Goal: Information Seeking & Learning: Learn about a topic

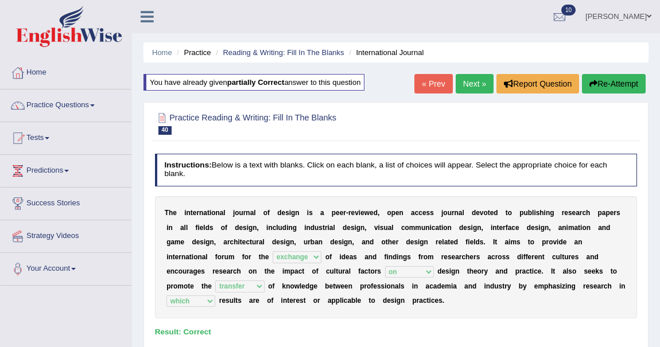
select select "exchange"
select select "on"
select select "transfer"
select select "which"
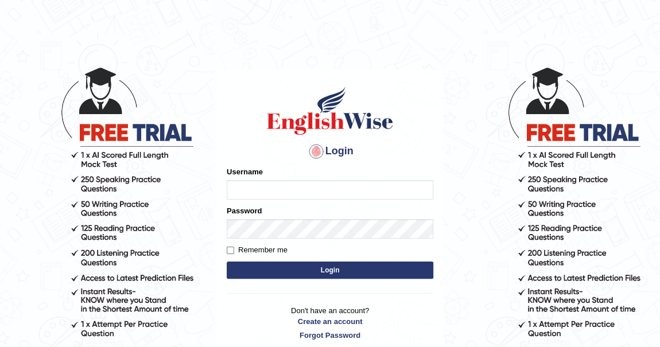
type input "khenrab"
click at [338, 267] on button "Login" at bounding box center [330, 270] width 207 height 17
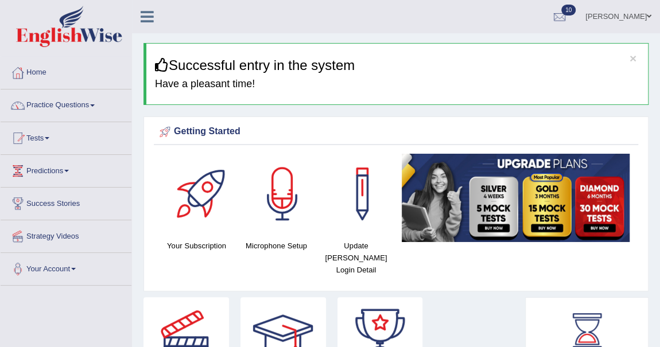
click at [94, 104] on link "Practice Questions" at bounding box center [66, 104] width 131 height 29
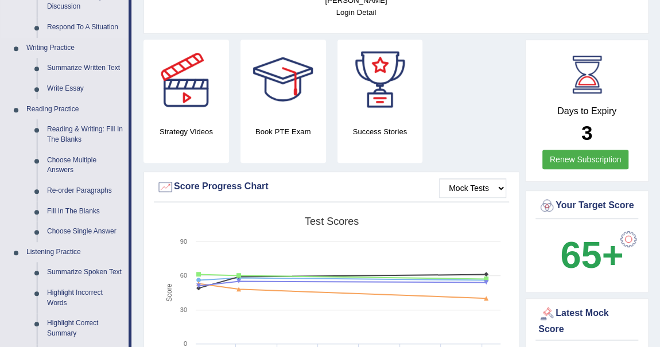
scroll to position [261, 0]
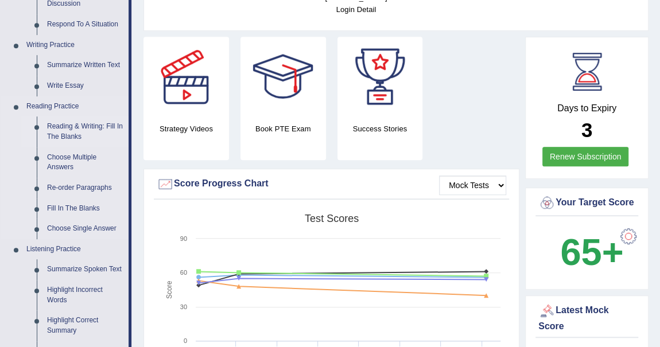
click at [91, 128] on link "Reading & Writing: Fill In The Blanks" at bounding box center [85, 132] width 87 height 30
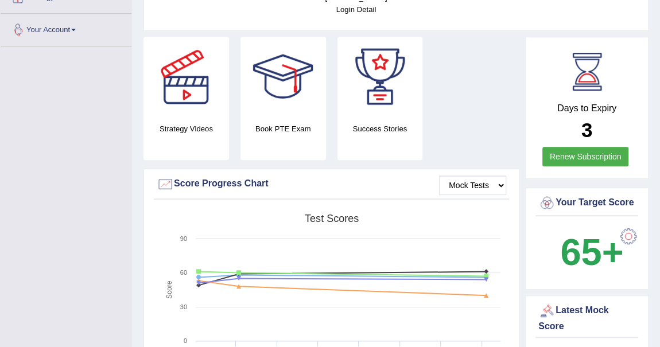
scroll to position [300, 0]
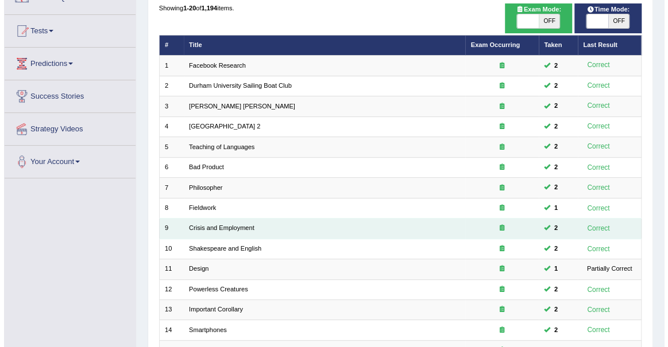
scroll to position [52, 0]
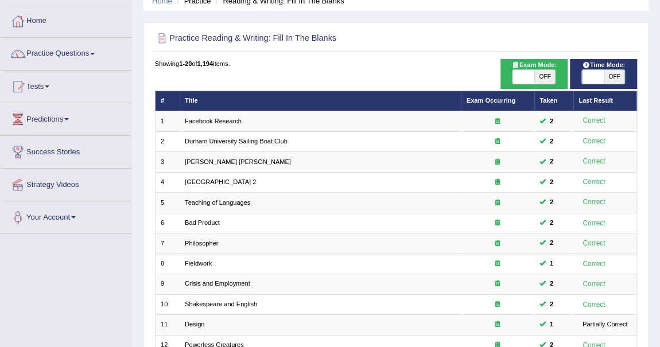
click at [544, 79] on span "OFF" at bounding box center [544, 77] width 21 height 14
checkbox input "true"
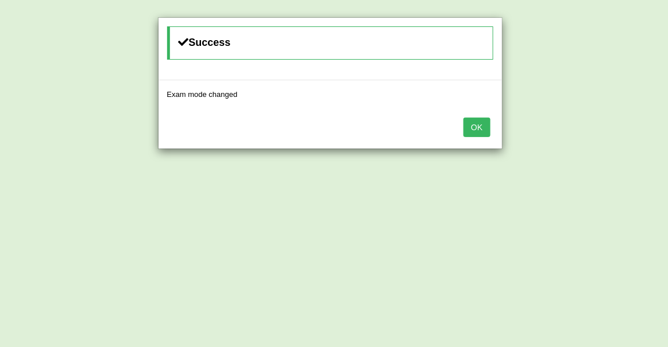
click at [470, 126] on button "OK" at bounding box center [476, 128] width 26 height 20
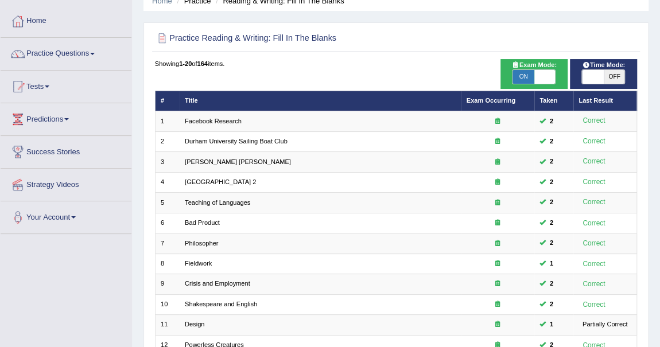
click at [611, 78] on span "OFF" at bounding box center [614, 77] width 21 height 14
checkbox input "true"
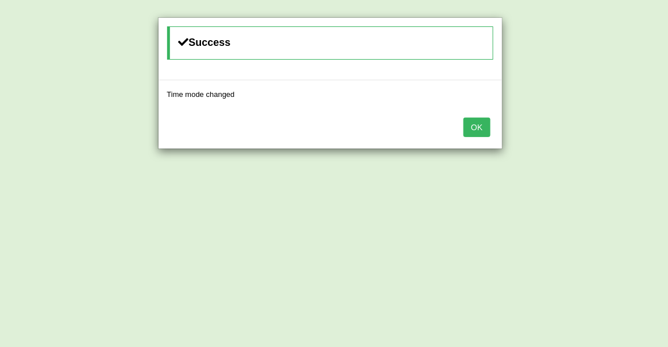
click at [470, 124] on button "OK" at bounding box center [476, 128] width 26 height 20
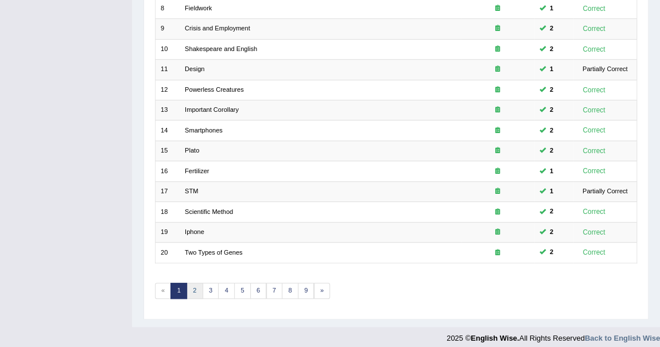
scroll to position [311, 0]
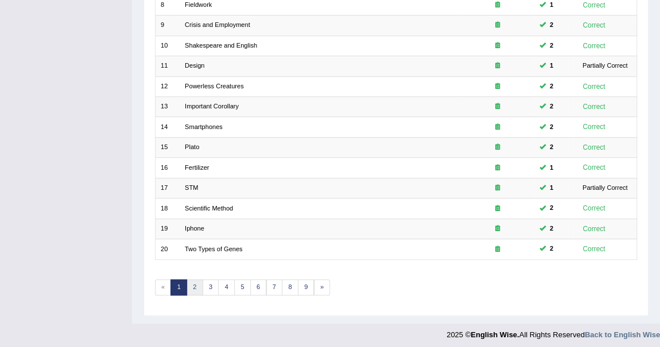
click at [191, 282] on link "2" at bounding box center [195, 288] width 17 height 16
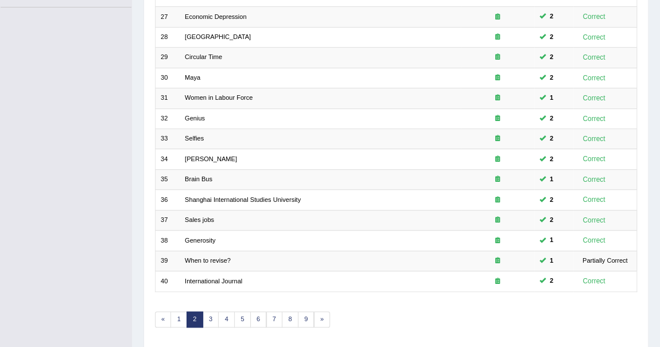
scroll to position [311, 0]
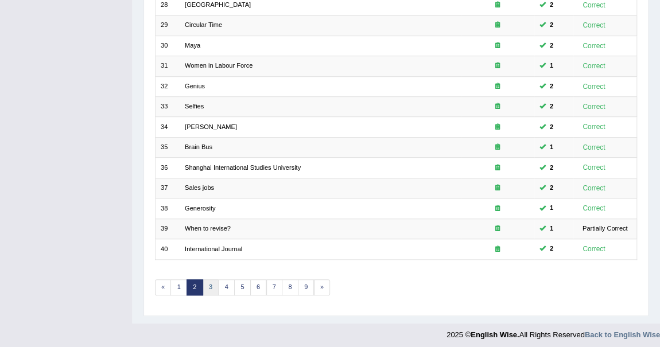
click at [207, 280] on link "3" at bounding box center [211, 288] width 17 height 16
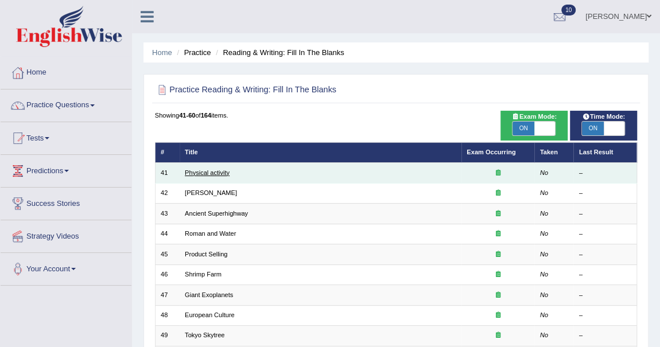
click at [219, 172] on link "Physical activity" at bounding box center [207, 172] width 45 height 7
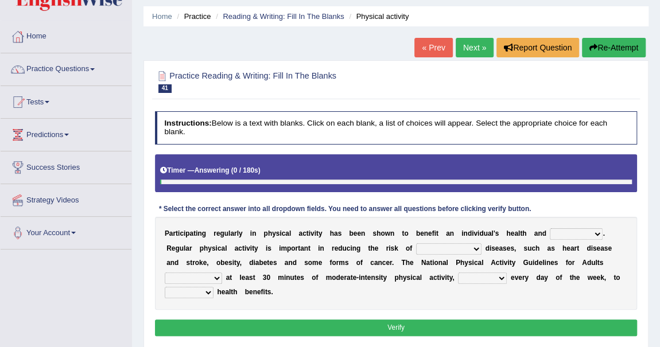
scroll to position [104, 0]
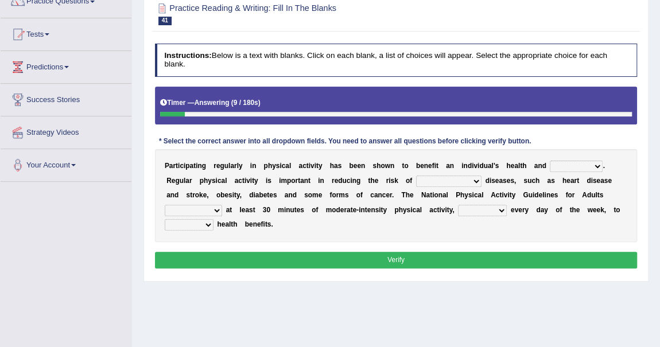
click at [595, 165] on select "values immortality expectation wellbeing" at bounding box center [576, 166] width 53 height 11
select select "wellbeing"
click at [550, 161] on select "values immortality expectation wellbeing" at bounding box center [576, 166] width 53 height 11
click at [470, 178] on select "chronic contraindicated untouched detectable" at bounding box center [448, 181] width 65 height 11
select select "chronic"
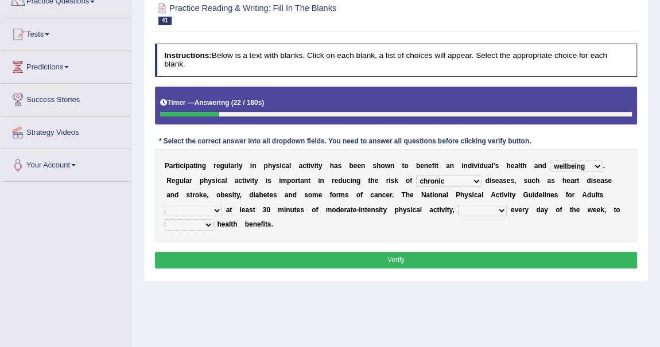
click at [416, 176] on select "chronic contraindicated untouched detectable" at bounding box center [448, 181] width 65 height 11
click at [472, 179] on select "chronic contraindicated untouched detectable" at bounding box center [448, 181] width 65 height 11
click at [526, 187] on div "P a r t i c i p a t i n g r e g u l a r l y i n p h y s i c a l a c t i v i t y…" at bounding box center [396, 195] width 483 height 93
click at [216, 210] on select "excludes recommends denotes defies" at bounding box center [193, 210] width 57 height 11
select select "recommends"
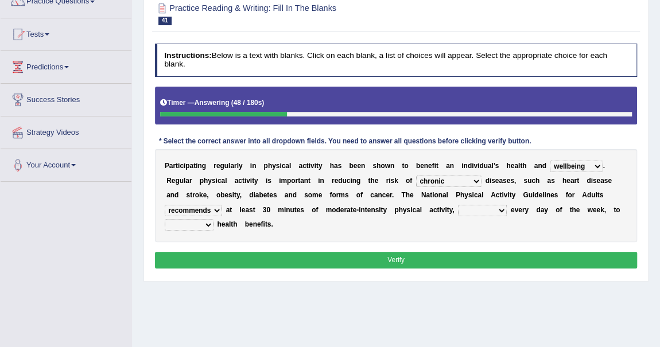
click at [165, 205] on select "excludes recommends denotes defies" at bounding box center [193, 210] width 57 height 11
click at [500, 207] on select "relatively absolutely preferably namely" at bounding box center [482, 210] width 49 height 11
click at [210, 222] on select "charge obtain weigh estimate" at bounding box center [189, 224] width 49 height 11
select select "obtain"
click at [165, 219] on select "charge obtain weigh estimate" at bounding box center [189, 224] width 49 height 11
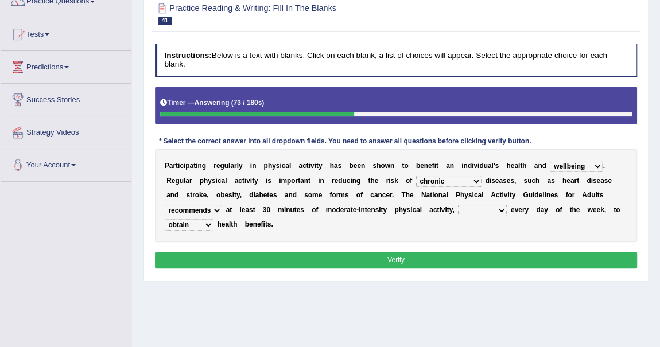
click at [490, 208] on select "relatively absolutely preferably namely" at bounding box center [482, 210] width 49 height 11
select select "relatively"
click at [458, 205] on select "relatively absolutely preferably namely" at bounding box center [482, 210] width 49 height 11
click at [427, 257] on button "Verify" at bounding box center [396, 260] width 483 height 17
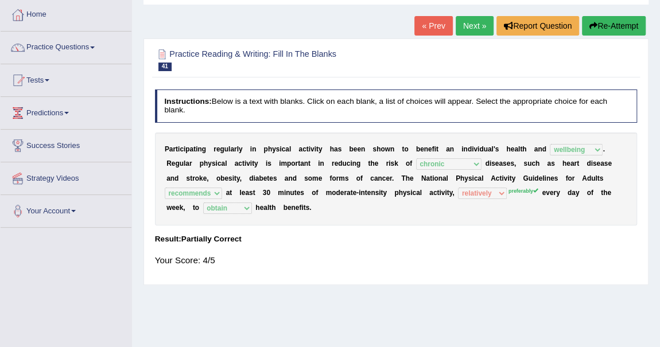
scroll to position [0, 0]
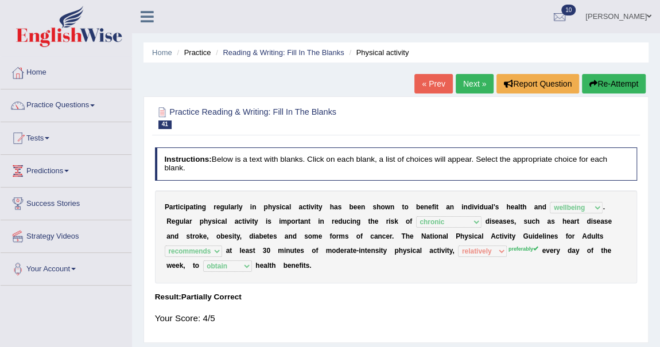
click at [613, 82] on button "Re-Attempt" at bounding box center [614, 84] width 64 height 20
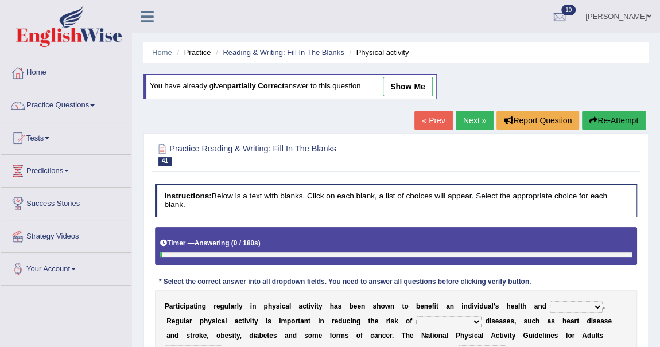
scroll to position [156, 0]
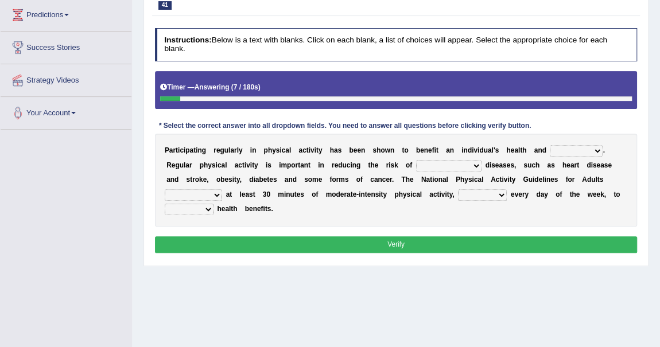
click at [595, 150] on select "values immortality expectation wellbeing" at bounding box center [576, 150] width 53 height 11
select select "wellbeing"
click at [550, 145] on select "values immortality expectation wellbeing" at bounding box center [576, 150] width 53 height 11
click at [472, 164] on select "chronic contraindicated untouched detectable" at bounding box center [448, 165] width 65 height 11
select select "chronic"
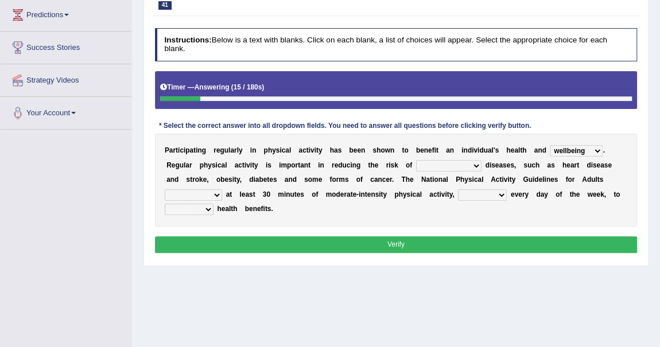
click at [416, 160] on select "chronic contraindicated untouched detectable" at bounding box center [448, 165] width 65 height 11
click at [214, 193] on select "excludes recommends denotes defies" at bounding box center [193, 194] width 57 height 11
select select "recommends"
click at [165, 189] on select "excludes recommends denotes defies" at bounding box center [193, 194] width 57 height 11
click at [497, 192] on select "relatively absolutely preferably namely" at bounding box center [482, 194] width 49 height 11
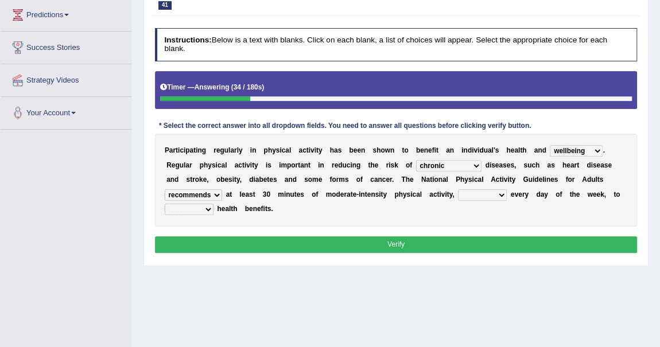
select select "preferably"
click at [458, 189] on select "relatively absolutely preferably namely" at bounding box center [482, 194] width 49 height 11
click at [206, 206] on select "charge obtain weigh estimate" at bounding box center [189, 209] width 49 height 11
select select "obtain"
click at [165, 204] on select "charge obtain weigh estimate" at bounding box center [189, 209] width 49 height 11
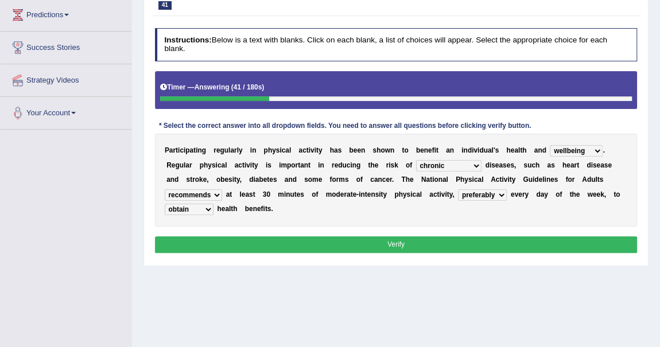
click at [390, 241] on button "Verify" at bounding box center [396, 245] width 483 height 17
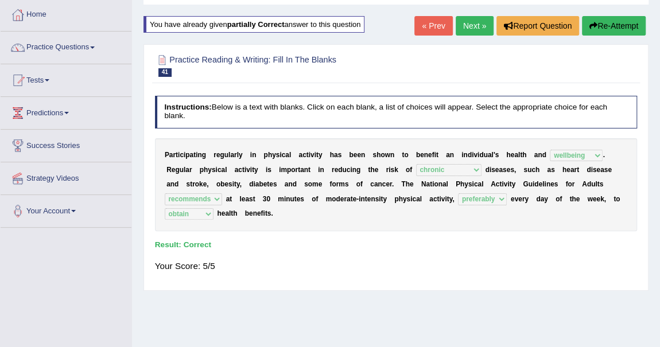
scroll to position [0, 0]
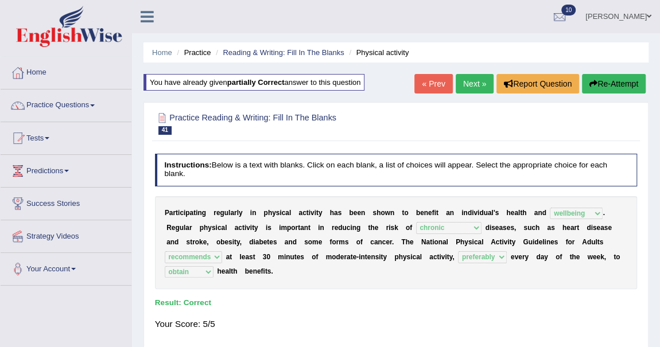
click at [472, 80] on link "Next »" at bounding box center [475, 84] width 38 height 20
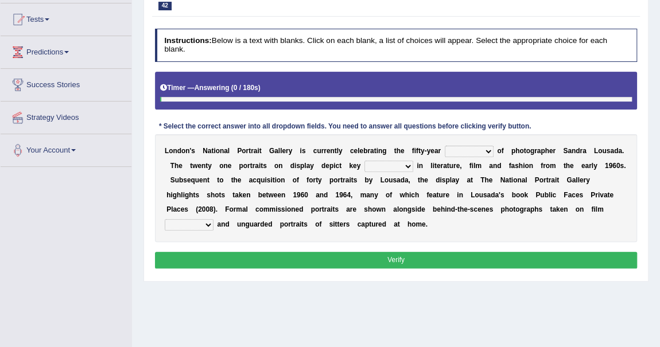
scroll to position [156, 0]
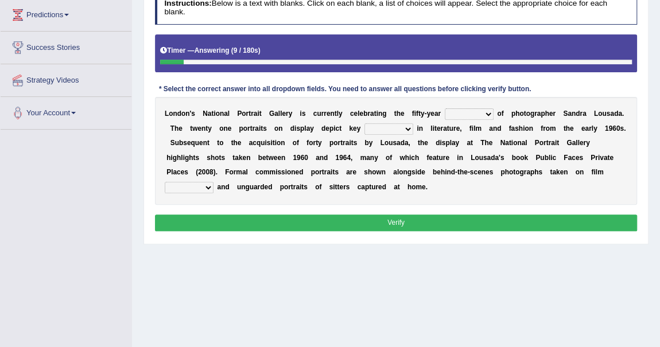
click at [487, 114] on select "invitation promotion training career" at bounding box center [469, 114] width 49 height 11
select select "career"
click at [445, 109] on select "invitation promotion training career" at bounding box center [469, 114] width 49 height 11
click at [404, 128] on select "figures gadgets fashions genres" at bounding box center [389, 128] width 49 height 11
select select "figures"
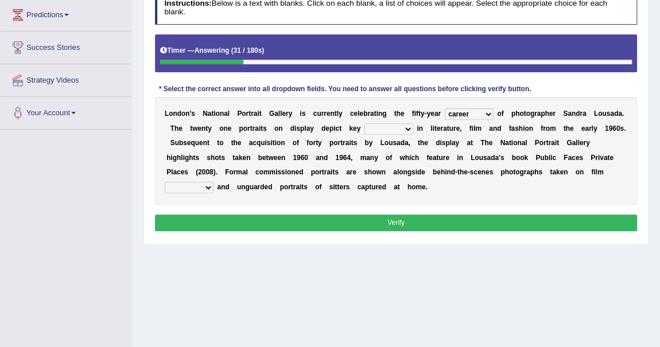
click at [365, 123] on select "figures gadgets fashions genres" at bounding box center [389, 128] width 49 height 11
click at [214, 182] on select "gists sets tickets aisles" at bounding box center [189, 187] width 49 height 11
select select "sets"
click at [214, 182] on select "gists sets tickets aisles" at bounding box center [189, 187] width 49 height 11
click at [472, 218] on button "Verify" at bounding box center [396, 223] width 483 height 17
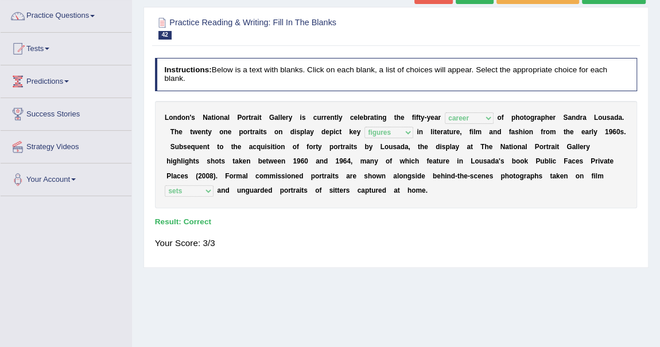
scroll to position [52, 0]
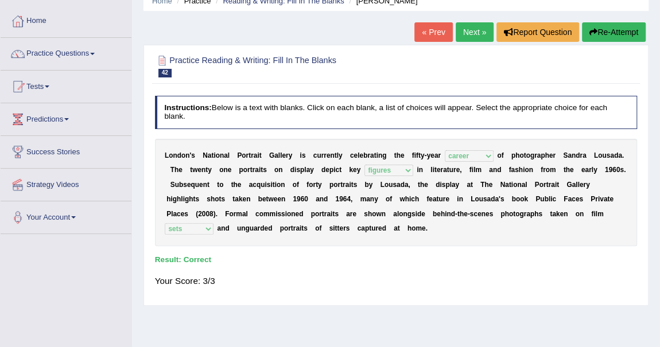
click at [479, 33] on link "Next »" at bounding box center [475, 32] width 38 height 20
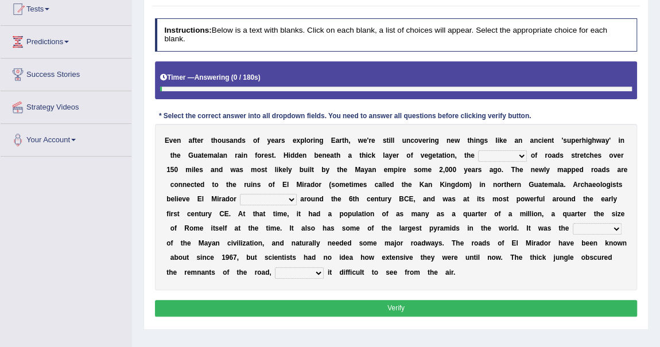
scroll to position [156, 0]
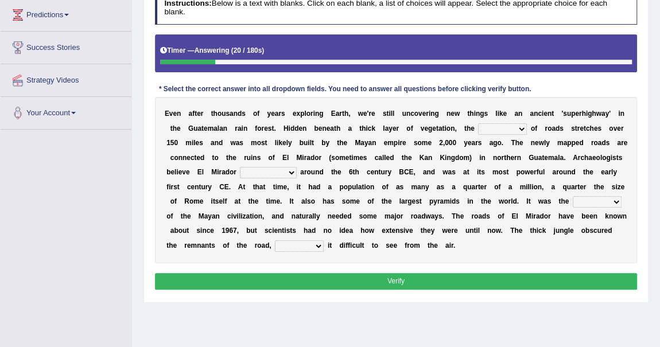
click at [523, 126] on select "network surface interface width" at bounding box center [502, 128] width 49 height 11
select select "network"
click at [478, 123] on select "network surface interface width" at bounding box center [502, 128] width 49 height 11
click at [289, 171] on select "has founded founded was founded was found" at bounding box center [268, 172] width 56 height 11
click at [345, 172] on b at bounding box center [347, 172] width 4 height 8
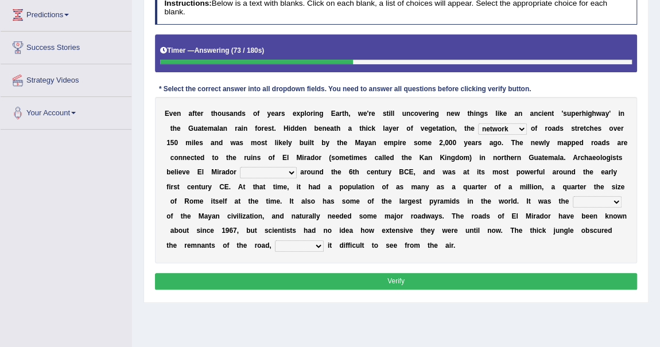
click at [282, 171] on select "has founded founded was founded was found" at bounding box center [268, 172] width 56 height 11
select select "was founded"
click at [240, 167] on select "has founded founded was founded was found" at bounding box center [268, 172] width 56 height 11
click at [615, 200] on select "volume heart column facet" at bounding box center [597, 201] width 49 height 11
select select "facet"
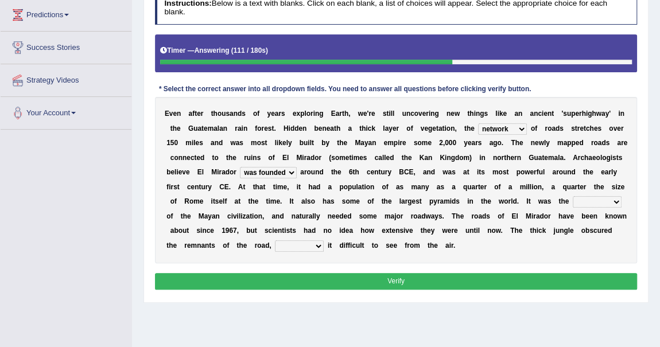
click at [573, 196] on select "volume heart column facet" at bounding box center [597, 201] width 49 height 11
click at [317, 245] on select "makes making make made" at bounding box center [299, 246] width 49 height 11
select select "makes"
click at [275, 241] on select "makes making make made" at bounding box center [299, 246] width 49 height 11
click at [392, 277] on button "Verify" at bounding box center [396, 281] width 483 height 17
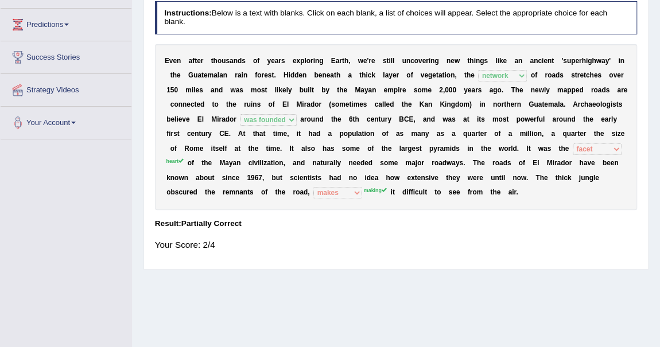
scroll to position [0, 0]
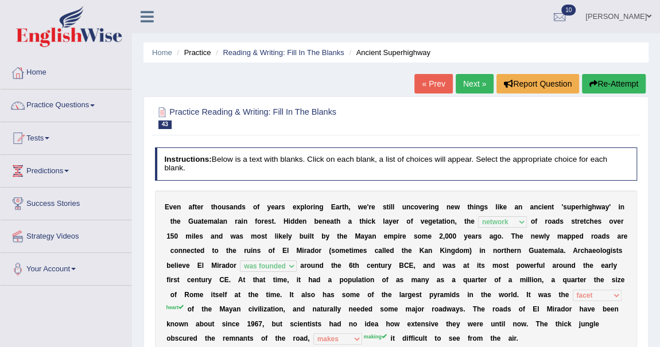
click at [618, 87] on button "Re-Attempt" at bounding box center [614, 84] width 64 height 20
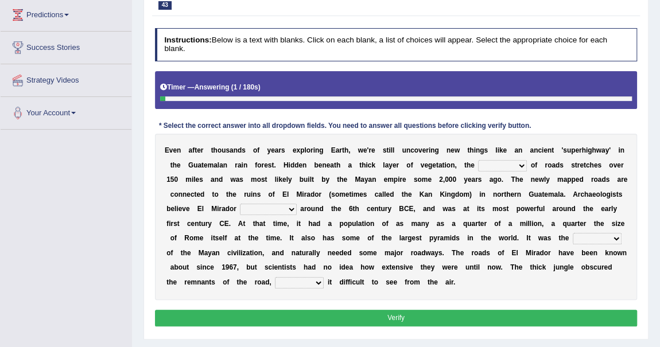
click at [520, 165] on select "network surface interface width" at bounding box center [502, 165] width 49 height 11
select select "network"
click at [478, 160] on select "network surface interface width" at bounding box center [502, 165] width 49 height 11
click at [297, 205] on b at bounding box center [299, 209] width 4 height 8
click at [288, 208] on select "has founded founded was founded was found" at bounding box center [268, 209] width 56 height 11
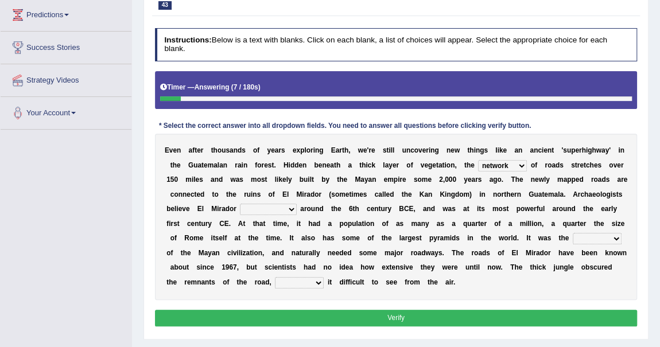
select select "was founded"
click at [240, 204] on select "has founded founded was founded was found" at bounding box center [268, 209] width 56 height 11
click at [598, 239] on select "volume heart column facet" at bounding box center [597, 238] width 49 height 11
select select "heart"
click at [573, 233] on select "volume heart column facet" at bounding box center [597, 238] width 49 height 11
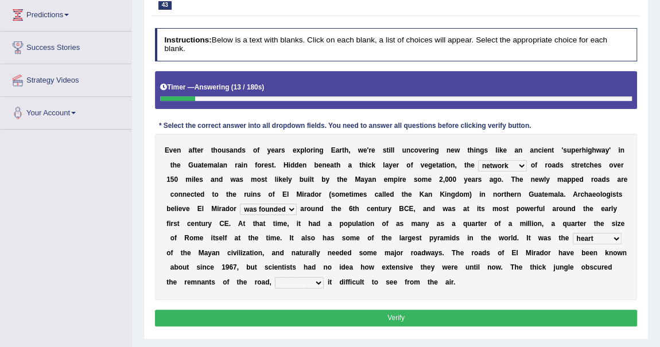
click at [317, 278] on select "makes making make made" at bounding box center [299, 282] width 49 height 11
select select "making"
click at [275, 277] on select "makes making make made" at bounding box center [299, 282] width 49 height 11
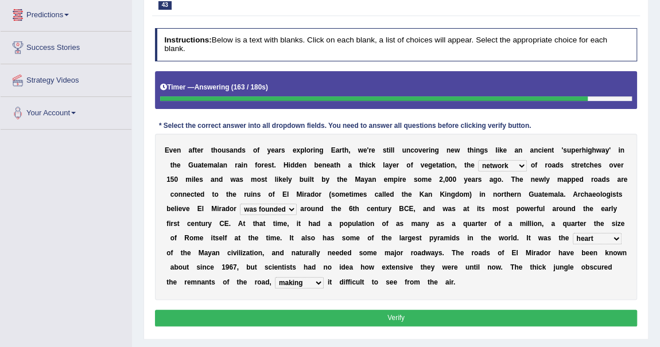
click at [388, 313] on button "Verify" at bounding box center [396, 318] width 483 height 17
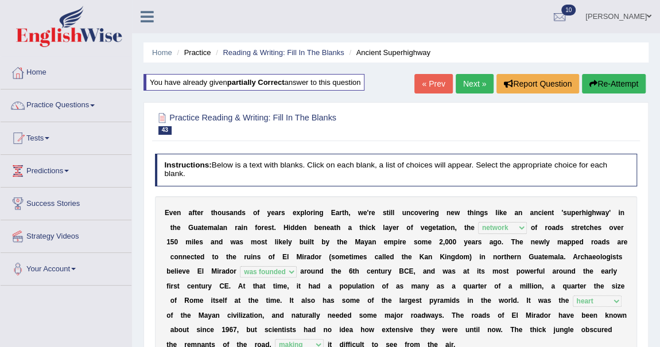
click at [468, 83] on link "Next »" at bounding box center [475, 84] width 38 height 20
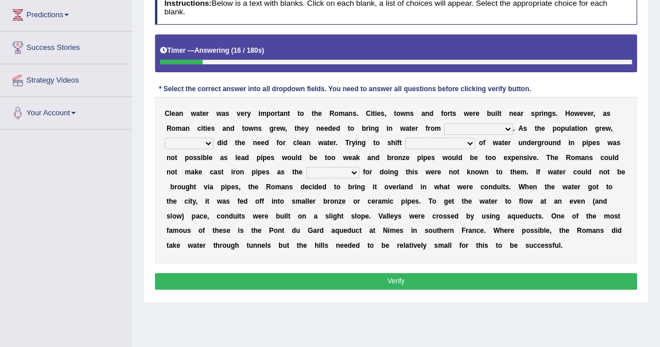
click at [506, 126] on select "further afield these origins different parts specific sources" at bounding box center [478, 128] width 68 height 11
select select "different parts"
click at [444, 123] on select "further afield these origins different parts specific sources" at bounding box center [478, 128] width 68 height 11
click at [502, 127] on select "further afield these origins different parts specific sources" at bounding box center [478, 128] width 68 height 11
click at [530, 133] on div "C l e a n w a t e r w a s v e r y i m p o r t a n t t o t h e R o m a n s . C i…" at bounding box center [396, 180] width 483 height 166
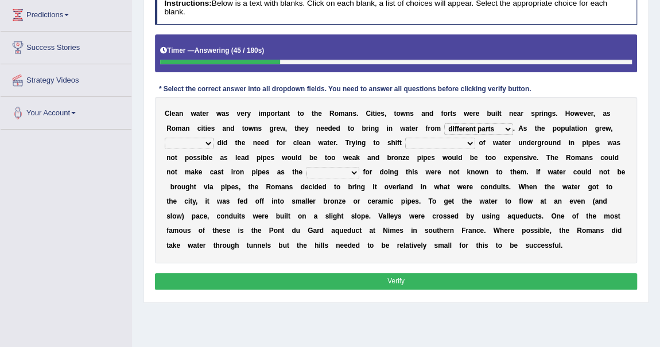
click at [206, 142] on select "as well so how thus" at bounding box center [189, 143] width 49 height 11
select select "as well"
click at [165, 138] on select "as well so how thus" at bounding box center [189, 143] width 49 height 11
click at [468, 142] on select "few loads improper intakes relative levels large volumes" at bounding box center [439, 143] width 69 height 11
select select "large volumes"
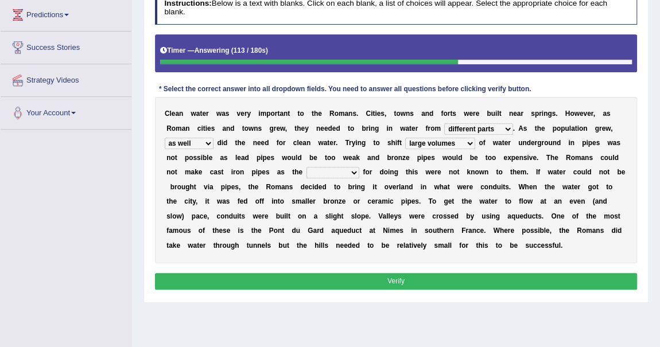
click at [405, 138] on select "few loads improper intakes relative levels large volumes" at bounding box center [439, 143] width 69 height 11
click at [347, 172] on select "spans scales proportions techniques" at bounding box center [333, 172] width 53 height 11
select select "techniques"
click at [307, 167] on select "spans scales proportions techniques" at bounding box center [333, 172] width 53 height 11
click at [406, 280] on button "Verify" at bounding box center [396, 281] width 483 height 17
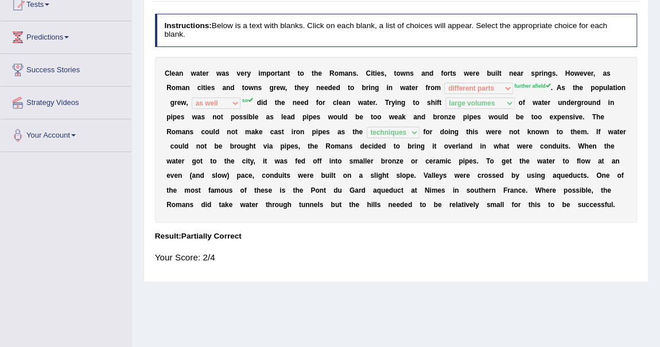
scroll to position [52, 0]
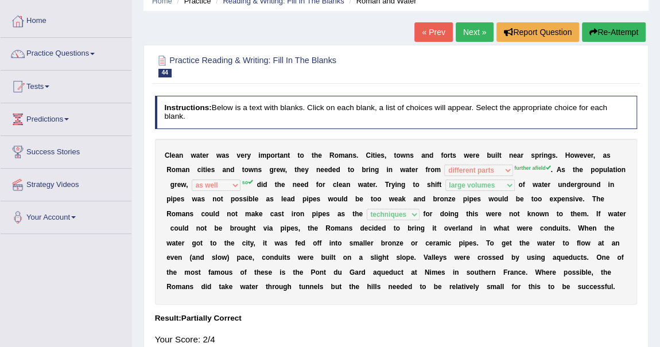
click at [610, 34] on button "Re-Attempt" at bounding box center [614, 32] width 64 height 20
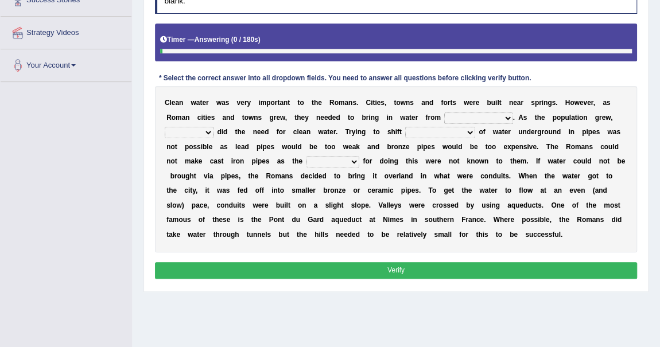
scroll to position [208, 0]
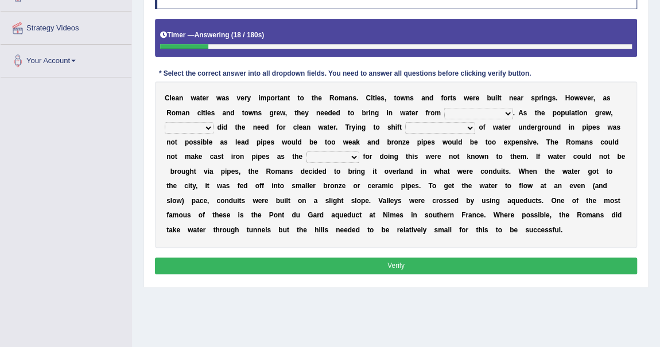
click at [509, 109] on select "further afield these origins different parts specific sources" at bounding box center [478, 113] width 68 height 11
select select "further afield"
click at [444, 108] on select "further afield these origins different parts specific sources" at bounding box center [478, 113] width 68 height 11
click at [209, 128] on select "as well so how thus" at bounding box center [189, 127] width 49 height 11
select select "so"
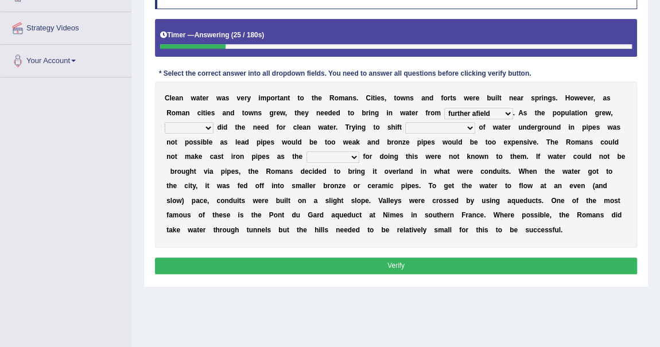
click at [165, 122] on select "as well so how thus" at bounding box center [189, 127] width 49 height 11
click at [468, 126] on select "few loads improper intakes relative levels large volumes" at bounding box center [439, 127] width 69 height 11
select select "large volumes"
click at [405, 122] on select "few loads improper intakes relative levels large volumes" at bounding box center [439, 127] width 69 height 11
click at [351, 154] on select "spans scales proportions techniques" at bounding box center [333, 157] width 53 height 11
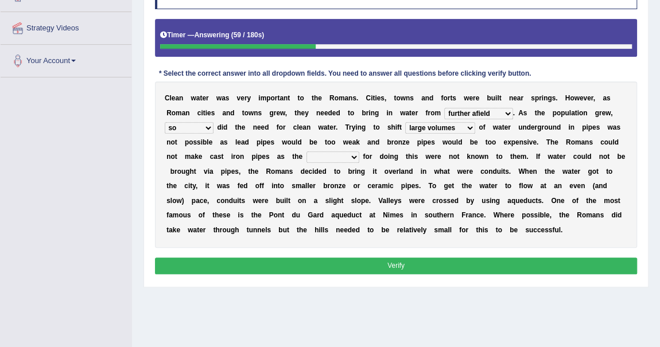
select select "techniques"
click at [307, 152] on select "spans scales proportions techniques" at bounding box center [333, 157] width 53 height 11
click at [343, 258] on button "Verify" at bounding box center [396, 266] width 483 height 17
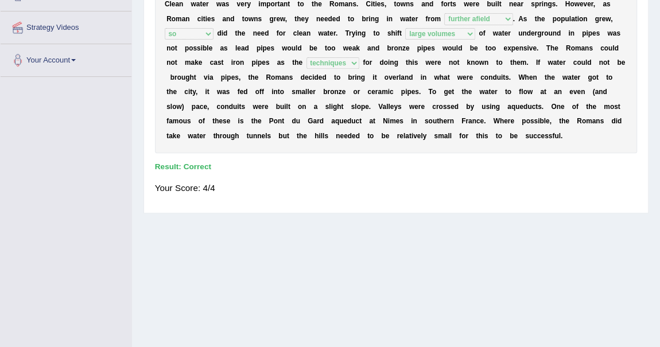
scroll to position [47, 0]
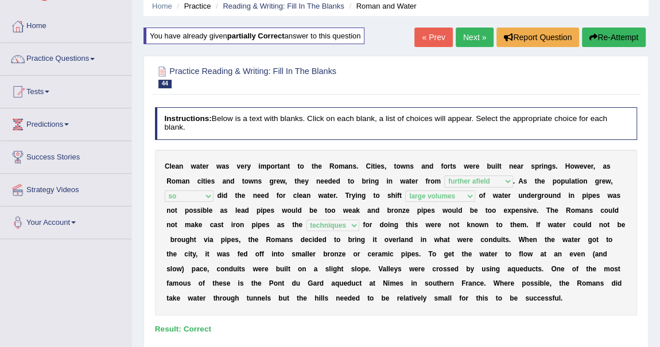
click at [468, 36] on link "Next »" at bounding box center [475, 38] width 38 height 20
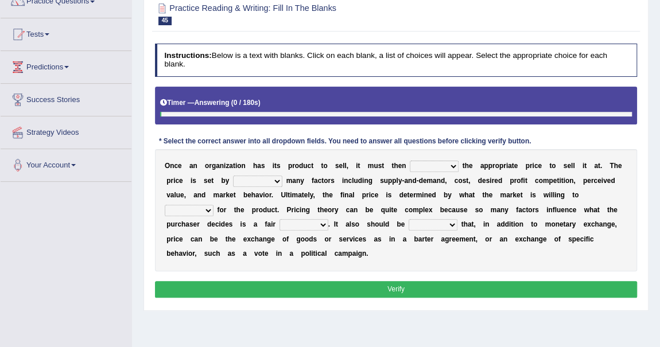
scroll to position [104, 0]
click at [455, 164] on select "tolerate determine fabricate fancy" at bounding box center [434, 166] width 49 height 11
select select "determine"
click at [410, 161] on select "tolerate determine fabricate fancy" at bounding box center [434, 166] width 49 height 11
click at [279, 180] on select "comparing begetting balancing offsetting" at bounding box center [257, 181] width 49 height 11
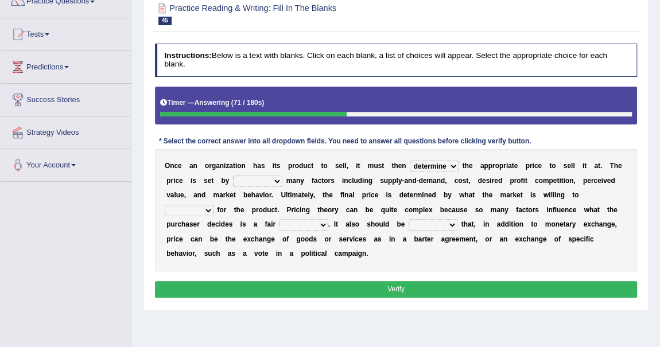
click at [521, 200] on div "O n c e a n o r g a n i z a t i o n h a s i t s p r o d u c t t o s e l l , i t…" at bounding box center [396, 210] width 483 height 122
click at [275, 180] on select "comparing begetting balancing offsetting" at bounding box center [257, 181] width 49 height 11
select select "comparing"
click at [233, 176] on select "comparing begetting balancing offsetting" at bounding box center [257, 181] width 49 height 11
click at [208, 209] on select "consign design exchange prepare" at bounding box center [189, 210] width 49 height 11
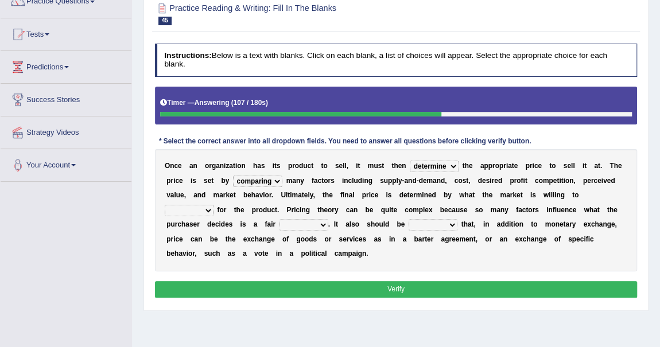
select select "consign"
click at [165, 205] on select "consign design exchange prepare" at bounding box center [189, 210] width 49 height 11
click at [319, 224] on select "addition shape content value" at bounding box center [304, 224] width 49 height 11
select select "value"
click at [280, 219] on select "addition shape content value" at bounding box center [304, 224] width 49 height 11
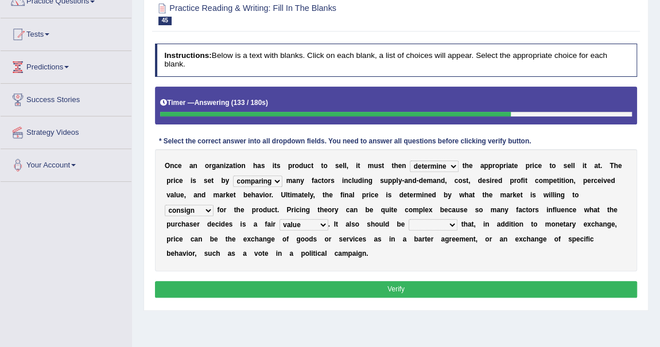
click at [450, 226] on select "explained enlarged overrated noted" at bounding box center [433, 224] width 49 height 11
select select "explained"
click at [409, 219] on select "explained enlarged overrated noted" at bounding box center [433, 224] width 49 height 11
click at [212, 206] on select "consign design exchange prepare" at bounding box center [189, 210] width 49 height 11
select select "exchange"
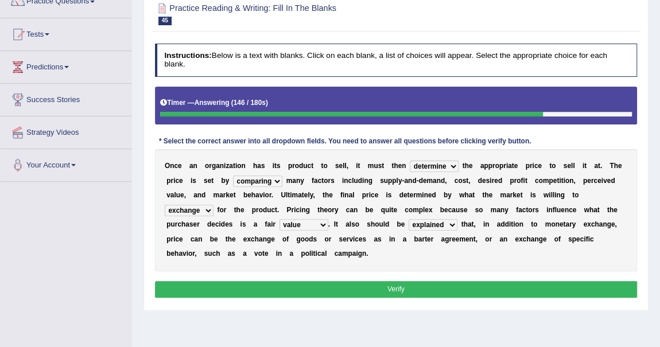
click at [165, 205] on select "consign design exchange prepare" at bounding box center [189, 210] width 49 height 11
click at [342, 286] on button "Verify" at bounding box center [396, 289] width 483 height 17
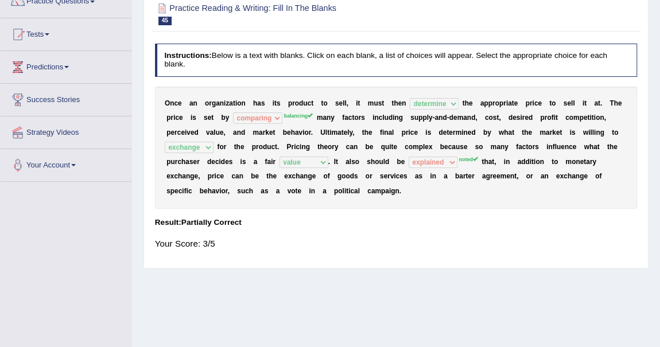
scroll to position [52, 0]
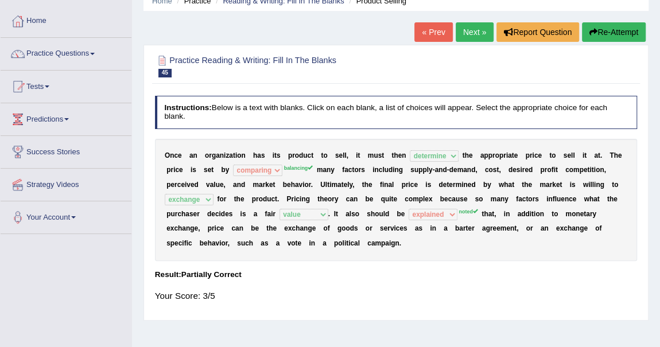
click at [634, 36] on button "Re-Attempt" at bounding box center [614, 32] width 64 height 20
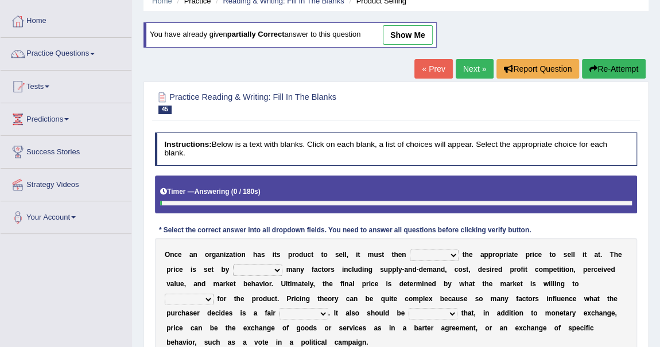
scroll to position [156, 0]
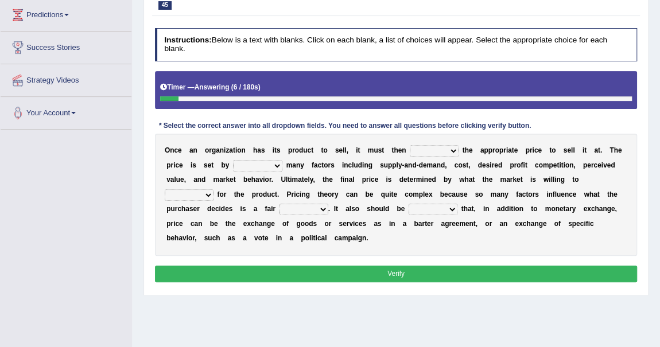
click at [452, 150] on select "tolerate determine fabricate fancy" at bounding box center [434, 150] width 49 height 11
select select "determine"
click at [410, 145] on select "tolerate determine fabricate fancy" at bounding box center [434, 150] width 49 height 11
click at [276, 157] on div "O n c e a n o r g a n i z a t i o n h a s i t s p r o d u c t t o s e l l , i t…" at bounding box center [396, 195] width 483 height 122
click at [275, 162] on select "comparing begetting balancing offsetting" at bounding box center [257, 165] width 49 height 11
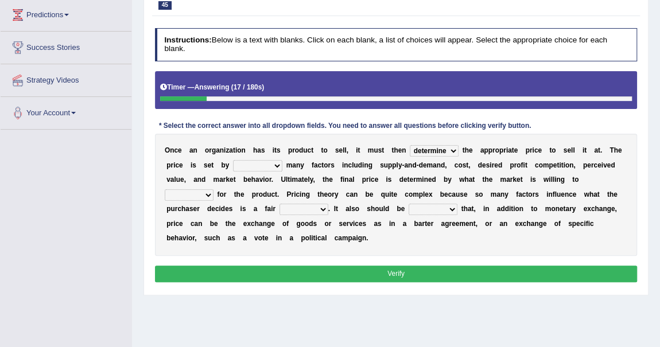
select select "balancing"
click at [233, 160] on select "comparing begetting balancing offsetting" at bounding box center [257, 165] width 49 height 11
click at [210, 190] on select "consign design exchange prepare" at bounding box center [189, 194] width 49 height 11
select select "exchange"
click at [165, 189] on select "consign design exchange prepare" at bounding box center [189, 194] width 49 height 11
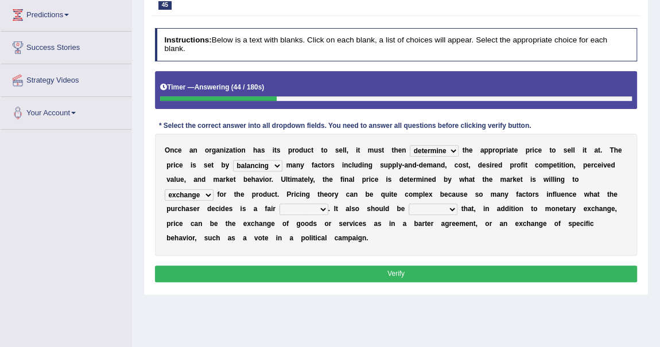
click at [320, 208] on select "addition shape content value" at bounding box center [304, 209] width 49 height 11
select select "value"
click at [280, 204] on select "addition shape content value" at bounding box center [304, 209] width 49 height 11
click at [455, 208] on select "explained enlarged overrated noted" at bounding box center [433, 209] width 49 height 11
select select "noted"
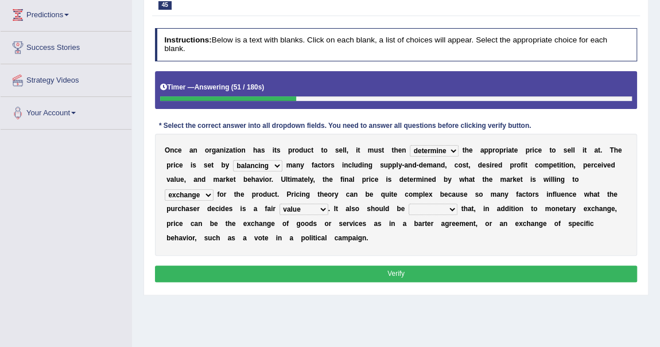
click at [409, 204] on select "explained enlarged overrated noted" at bounding box center [433, 209] width 49 height 11
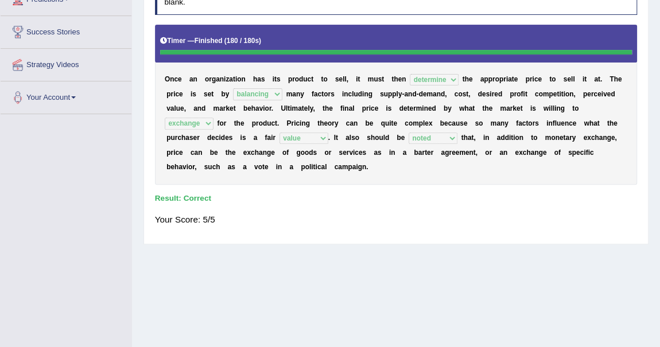
scroll to position [47, 0]
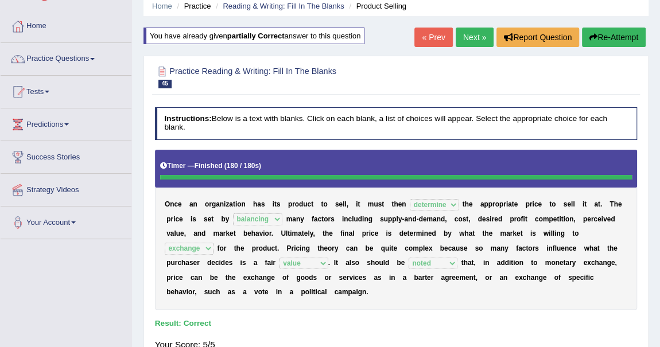
click at [475, 39] on link "Next »" at bounding box center [475, 38] width 38 height 20
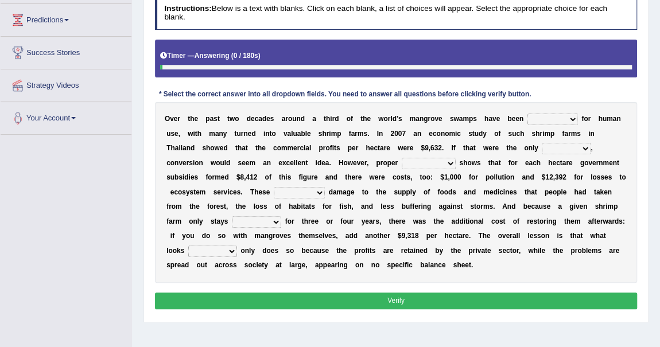
scroll to position [156, 0]
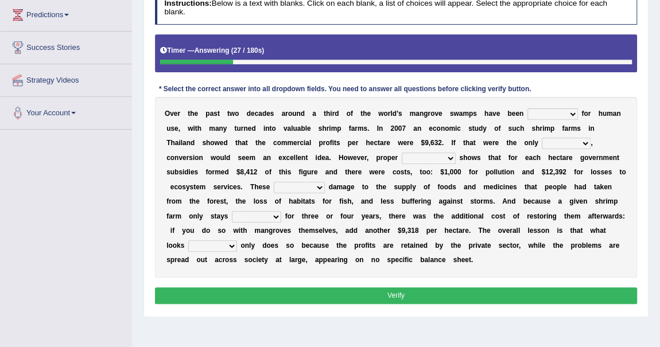
click at [567, 114] on select "rearranged exchanged conserved converted" at bounding box center [553, 114] width 51 height 11
click at [605, 106] on div "O v e r t h e p a s t t w o d e c a d e s a r o u n d a t h i r d o f t h e w o…" at bounding box center [396, 187] width 483 height 181
click at [571, 114] on select "rearranged exchanged conserved converted" at bounding box center [553, 114] width 51 height 11
click at [528, 109] on select "rearranged exchanged conserved converted" at bounding box center [553, 114] width 51 height 11
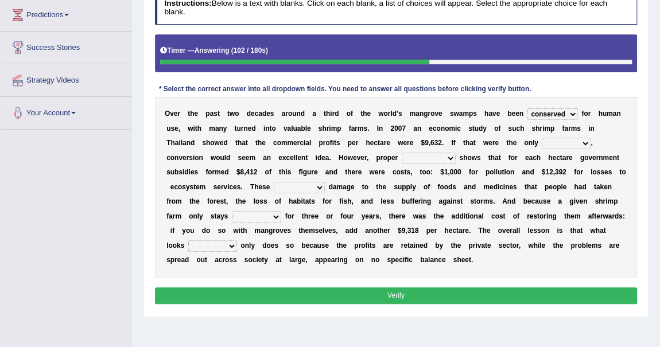
click at [560, 111] on select "rearranged exchanged conserved converted" at bounding box center [553, 114] width 51 height 11
select select "converted"
click at [528, 109] on select "rearranged exchanged conserved converted" at bounding box center [553, 114] width 51 height 11
click at [582, 139] on select "index eliment choice factor" at bounding box center [566, 143] width 49 height 11
select select "factor"
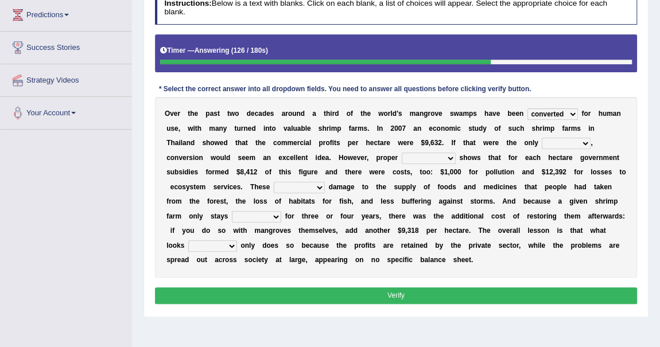
click at [542, 138] on select "index eliment choice factor" at bounding box center [566, 143] width 49 height 11
click at [450, 156] on select "accounting percentage aggregation division" at bounding box center [429, 158] width 54 height 11
select select "accounting"
click at [402, 153] on select "accounting percentage aggregation division" at bounding box center [429, 158] width 54 height 11
click at [317, 185] on select "comprised uneven neglected augmented" at bounding box center [299, 187] width 51 height 11
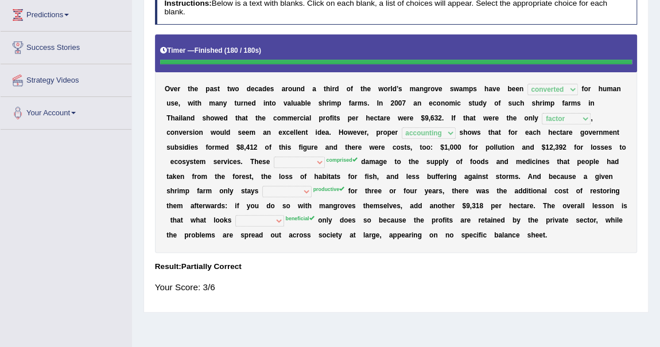
scroll to position [52, 0]
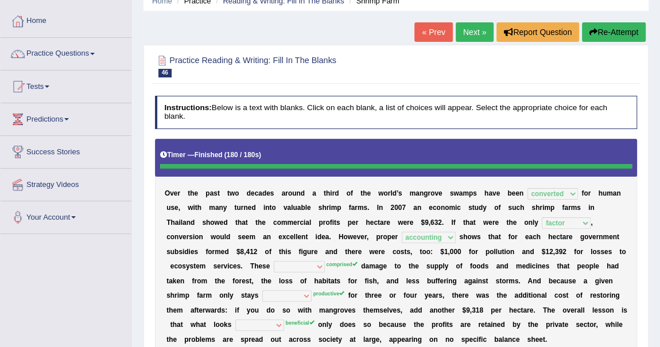
click at [601, 28] on button "Re-Attempt" at bounding box center [614, 32] width 64 height 20
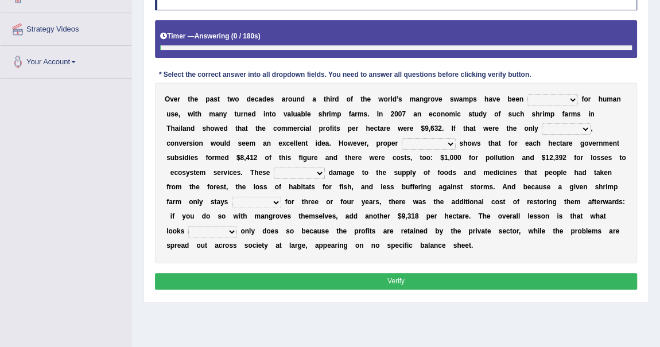
scroll to position [208, 0]
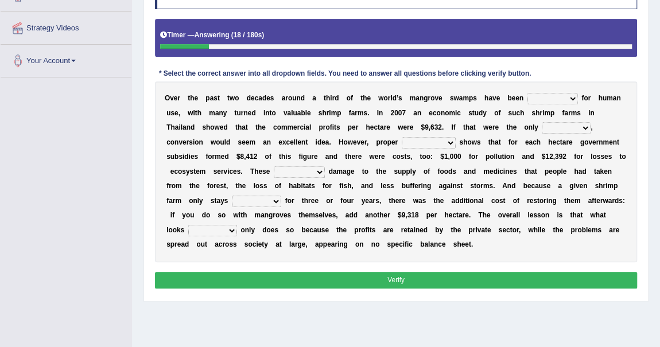
click at [566, 94] on select "rearranged exchanged conserved converted" at bounding box center [553, 98] width 51 height 11
click at [607, 110] on div "O v e r t h e p a s t t w o d e c a d e s a r o u n d a t h i r d o f t h e w o…" at bounding box center [396, 172] width 483 height 181
click at [570, 97] on select "rearranged exchanged conserved converted" at bounding box center [553, 98] width 51 height 11
click at [528, 93] on select "rearranged exchanged conserved converted" at bounding box center [553, 98] width 51 height 11
click at [570, 95] on select "rearranged exchanged conserved converted" at bounding box center [553, 98] width 51 height 11
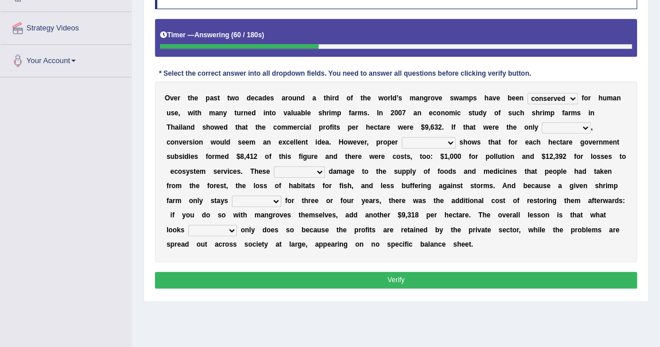
select select "converted"
click at [528, 93] on select "rearranged exchanged conserved converted" at bounding box center [553, 98] width 51 height 11
click at [584, 125] on select "index eliment choice factor" at bounding box center [566, 127] width 49 height 11
select select "factor"
click at [542, 122] on select "index eliment choice factor" at bounding box center [566, 127] width 49 height 11
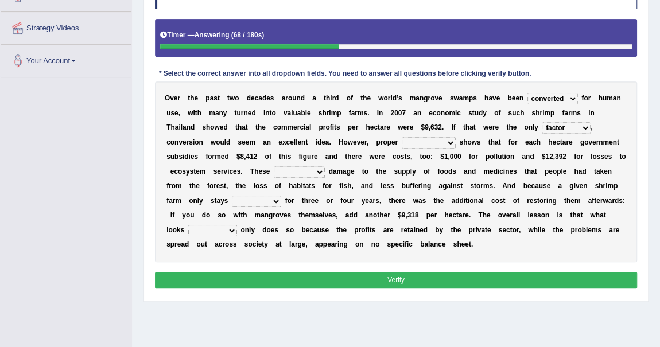
click at [449, 137] on select "accounting percentage aggregation division" at bounding box center [429, 142] width 54 height 11
select select "accounting"
click at [402, 137] on select "accounting percentage aggregation division" at bounding box center [429, 142] width 54 height 11
click at [320, 170] on select "comprised uneven neglected augmented" at bounding box center [299, 171] width 51 height 11
select select "comprised"
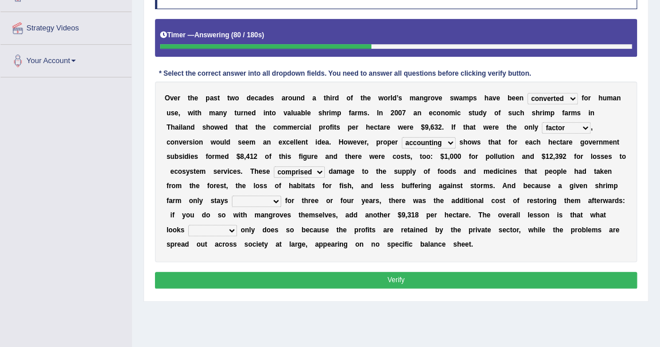
click at [274, 166] on select "comprised uneven neglected augmented" at bounding box center [299, 171] width 51 height 11
click at [277, 199] on select "interactive distinctive productive collective" at bounding box center [256, 201] width 49 height 11
select select "productive"
click at [232, 196] on select "interactive distinctive productive collective" at bounding box center [256, 201] width 49 height 11
click at [211, 228] on select "beneficial immediate modest moderate" at bounding box center [212, 230] width 49 height 11
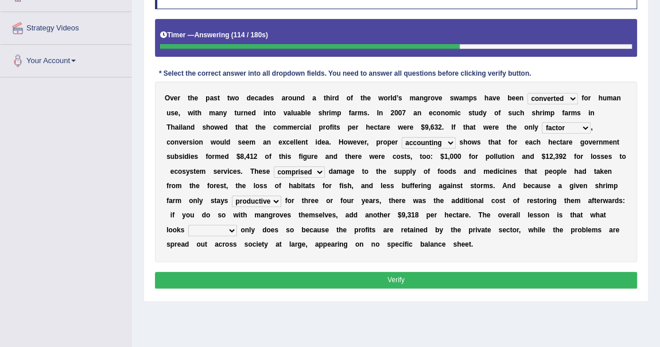
select select "beneficial"
click at [188, 225] on select "beneficial immediate modest moderate" at bounding box center [212, 230] width 49 height 11
drag, startPoint x: 394, startPoint y: 278, endPoint x: 389, endPoint y: 274, distance: 6.5
click at [393, 277] on button "Verify" at bounding box center [396, 280] width 483 height 17
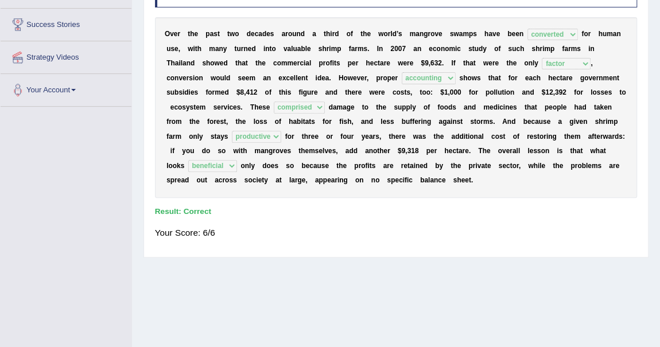
scroll to position [47, 0]
